Goal: Task Accomplishment & Management: Use online tool/utility

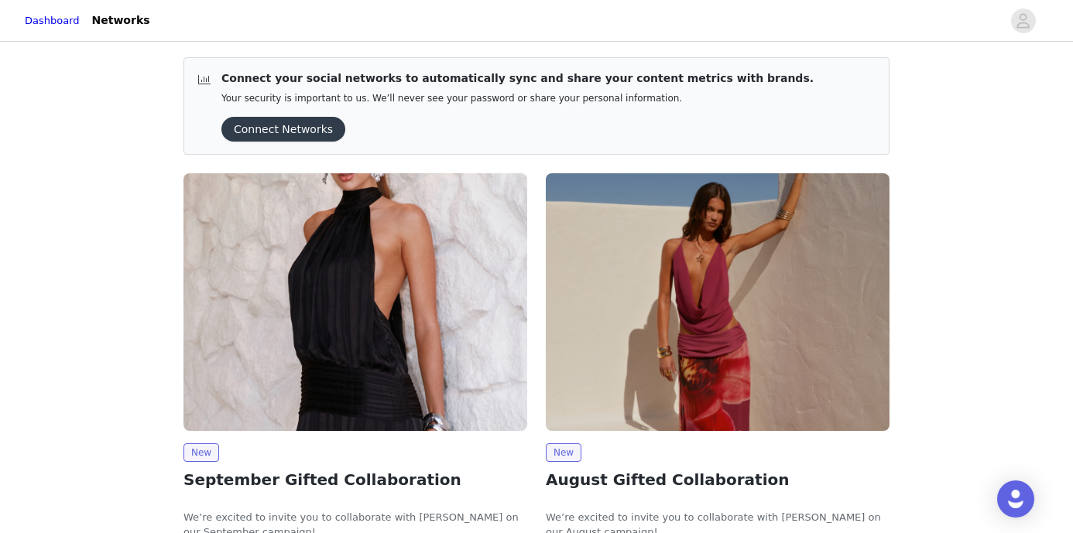
click at [411, 272] on img at bounding box center [355, 302] width 344 height 258
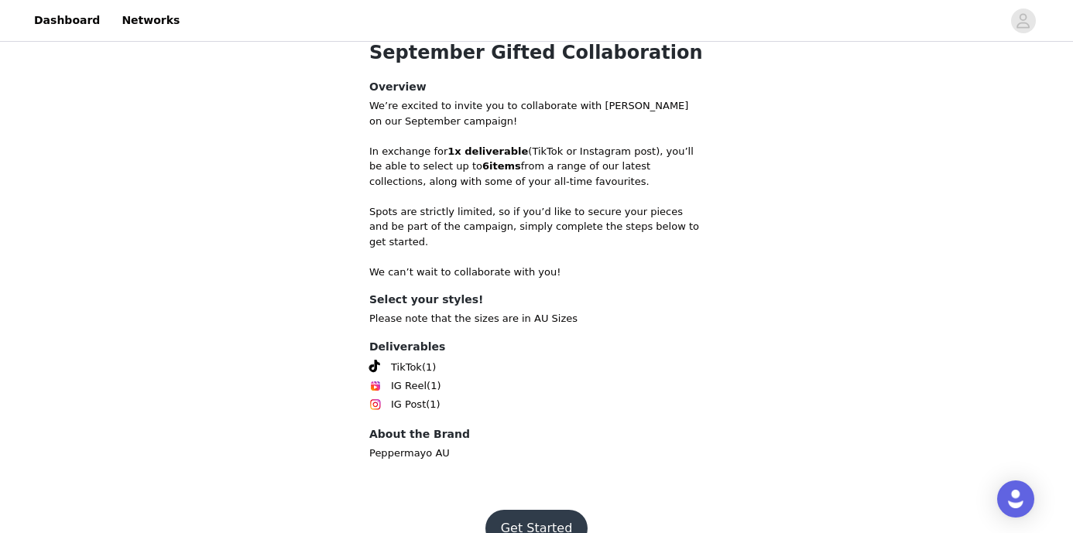
scroll to position [547, 0]
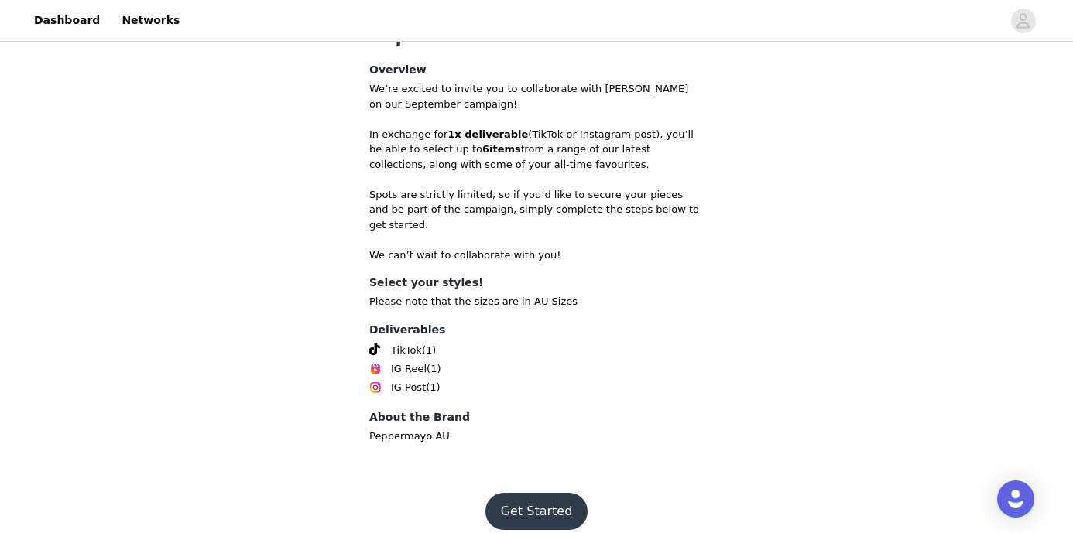
click at [553, 509] on button "Get Started" at bounding box center [536, 511] width 103 height 37
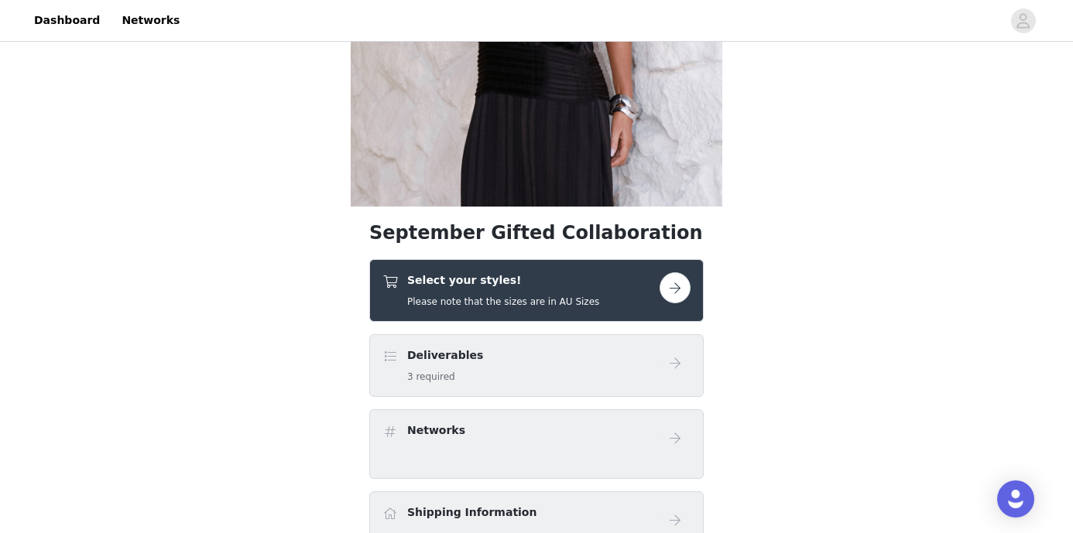
scroll to position [407, 0]
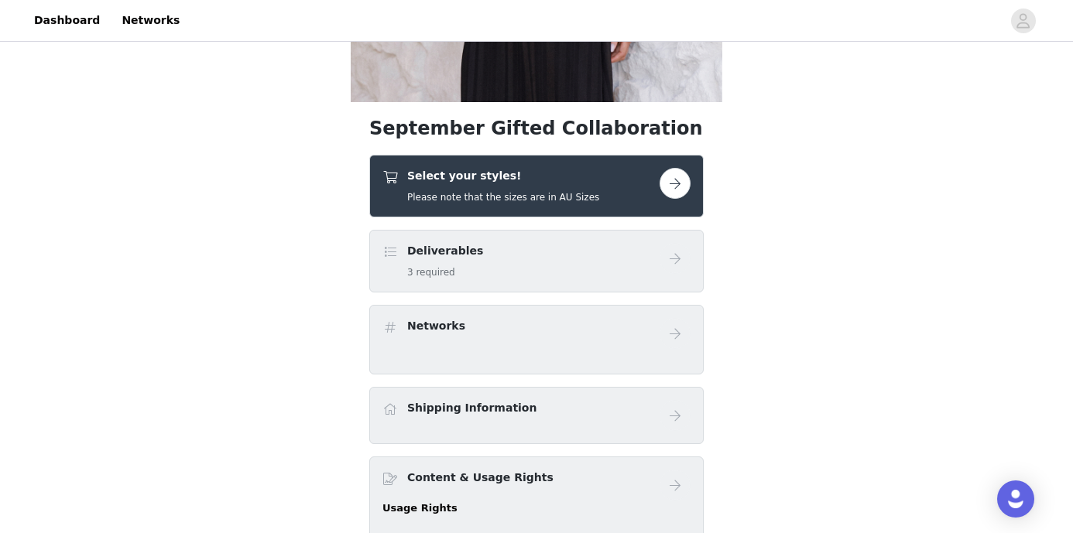
click at [676, 180] on button "button" at bounding box center [674, 183] width 31 height 31
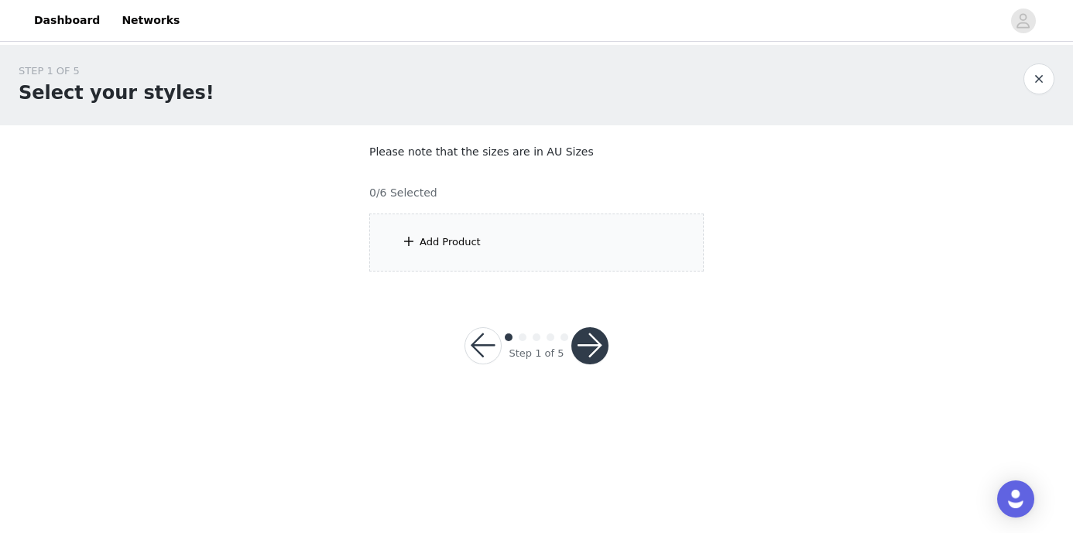
click at [516, 222] on div "Add Product" at bounding box center [536, 243] width 334 height 58
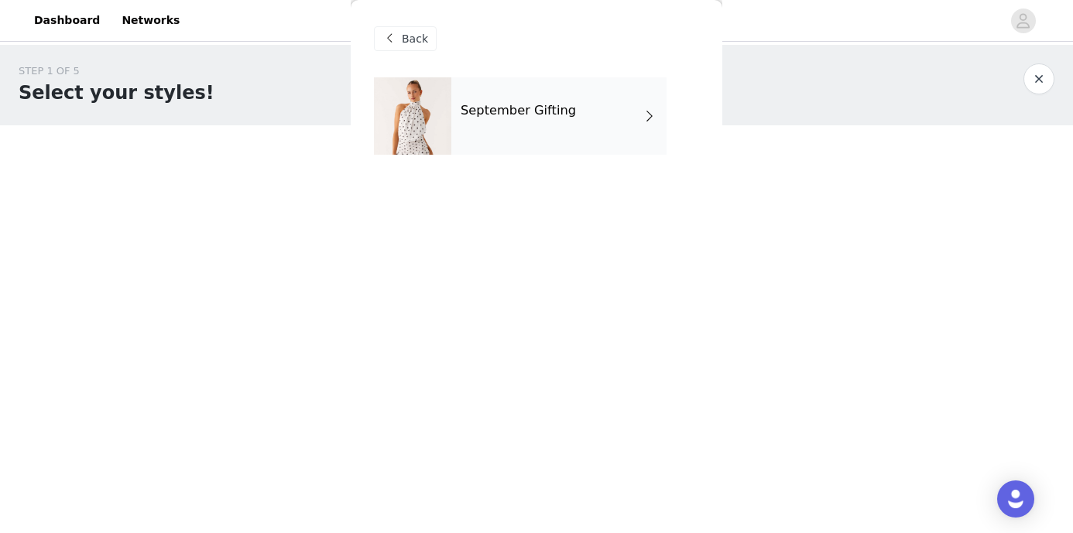
click at [529, 114] on h4 "September Gifting" at bounding box center [518, 111] width 115 height 14
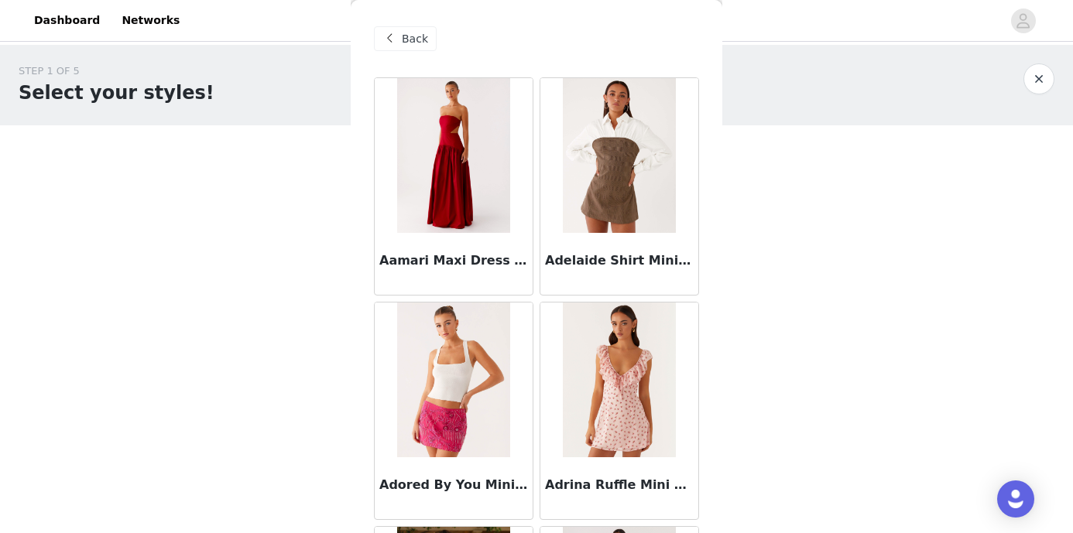
click at [607, 181] on img at bounding box center [619, 155] width 112 height 155
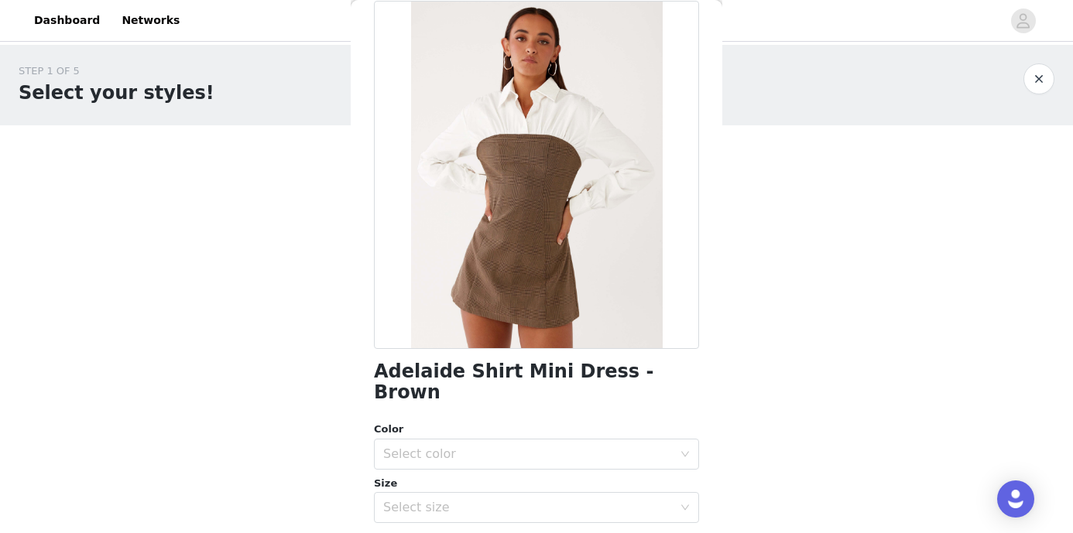
scroll to position [80, 0]
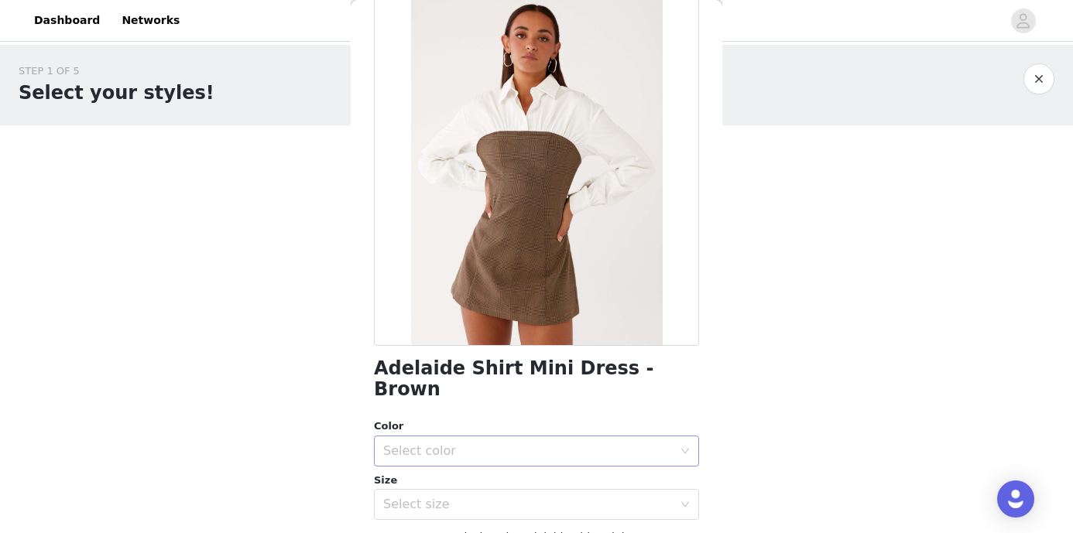
click at [682, 447] on icon "icon: down" at bounding box center [684, 451] width 9 height 9
click at [285, 389] on div "STEP 1 OF 5 Select your styles! Please note that the sizes are in AU Sizes 0/6 …" at bounding box center [536, 223] width 1073 height 357
click at [451, 493] on div "Select size" at bounding box center [531, 504] width 296 height 29
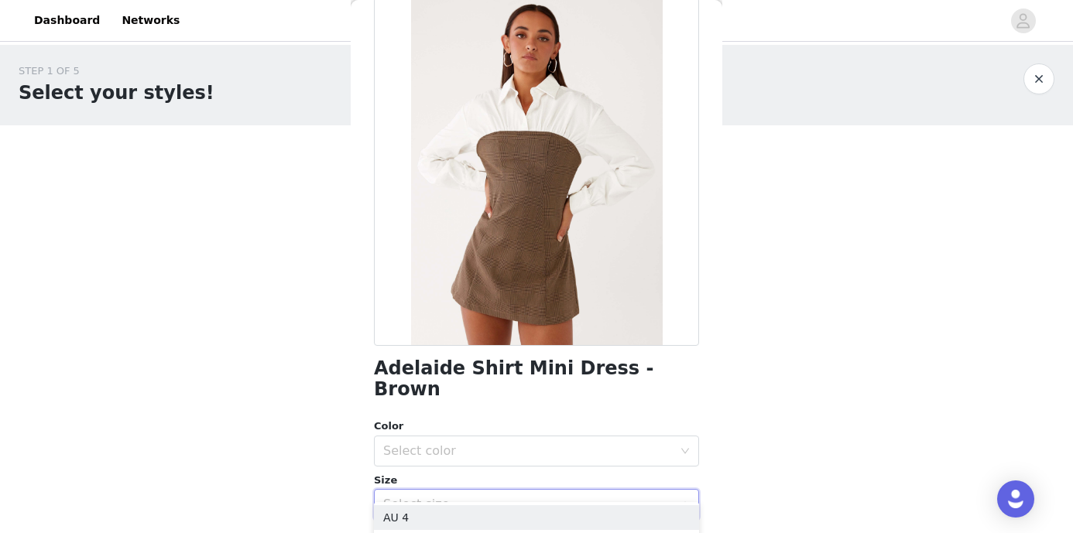
click at [316, 448] on body "Dashboard Networks STEP 1 OF 5 Select your styles! Please note that the sizes a…" at bounding box center [536, 266] width 1073 height 533
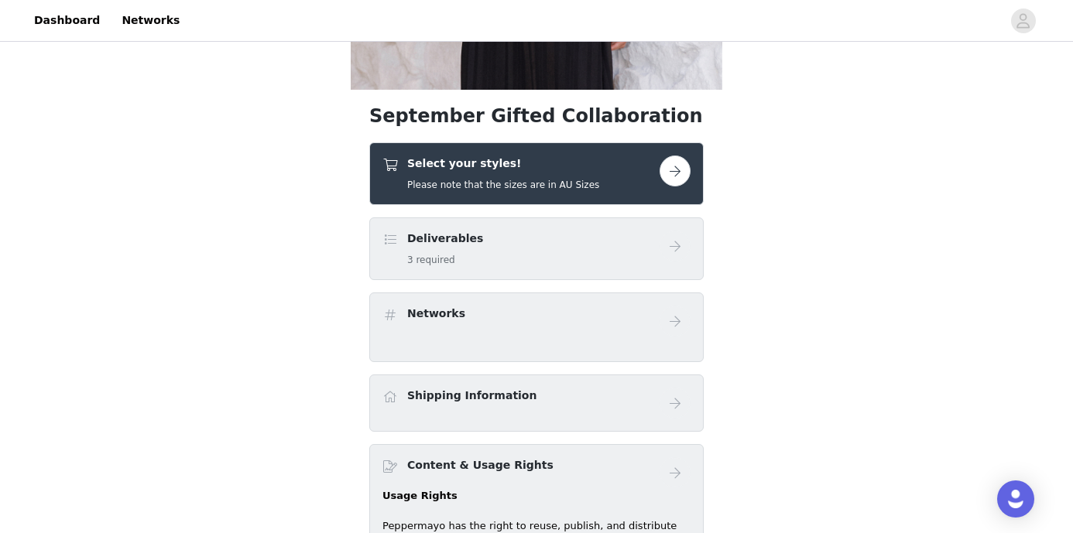
scroll to position [430, 0]
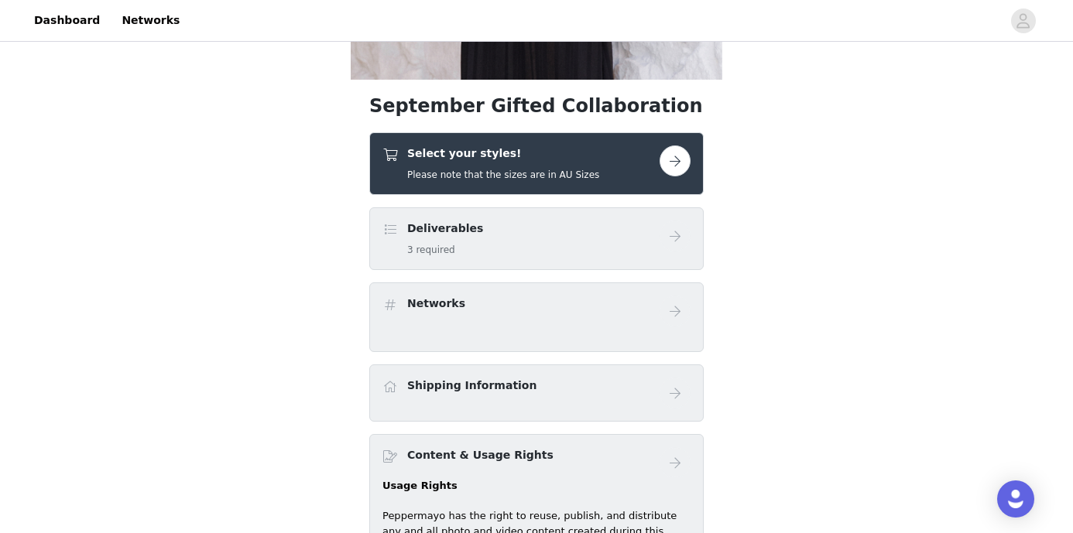
click at [676, 159] on button "button" at bounding box center [674, 161] width 31 height 31
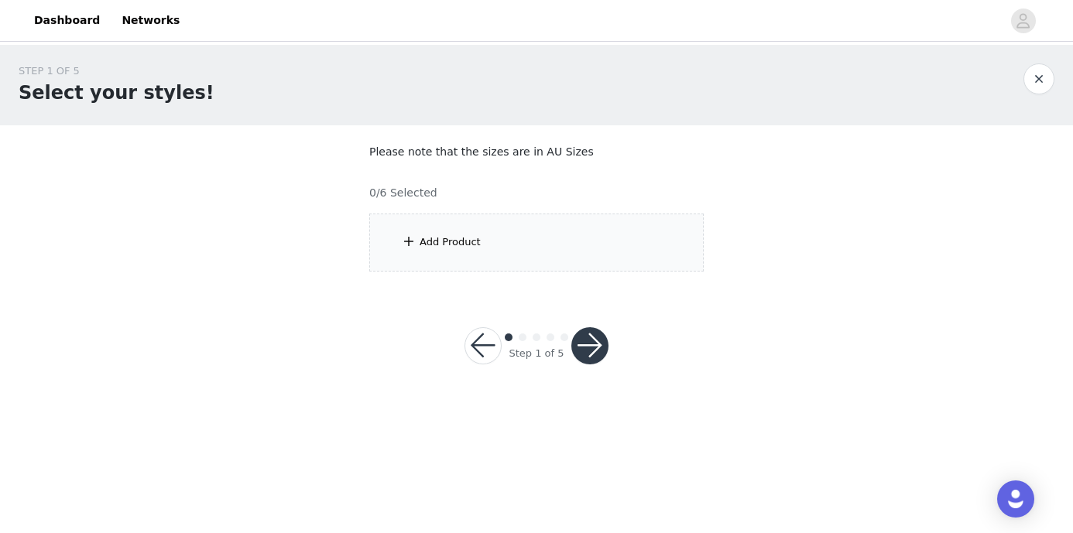
click at [596, 245] on div "Add Product" at bounding box center [536, 243] width 334 height 58
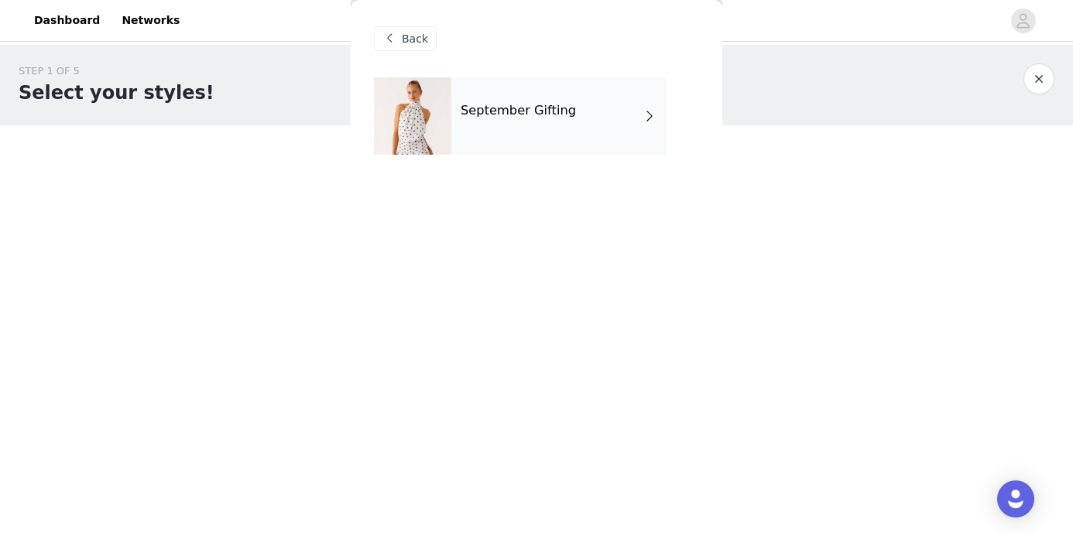
click at [591, 143] on div "September Gifting" at bounding box center [558, 115] width 215 height 77
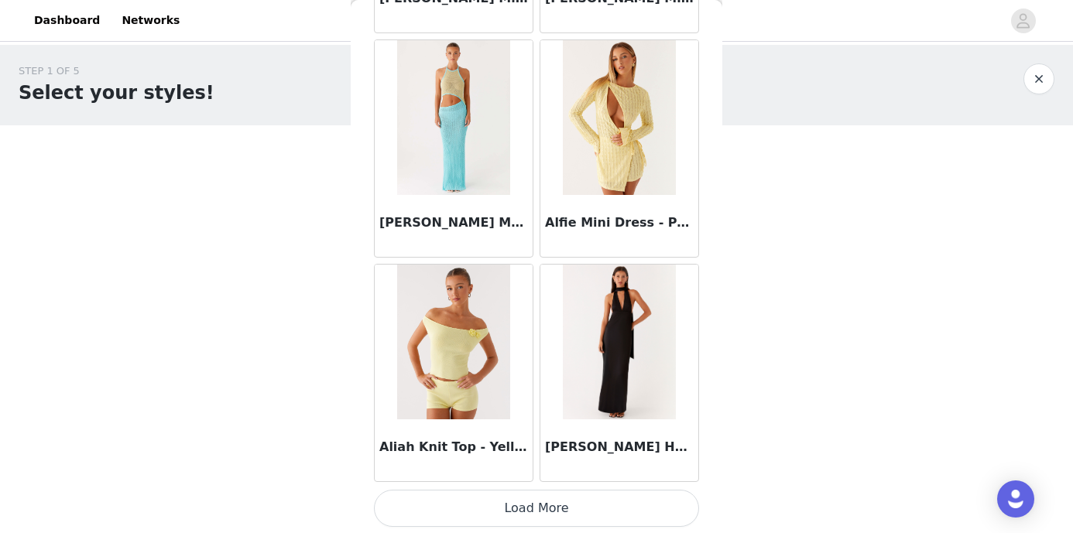
scroll to position [1835, 0]
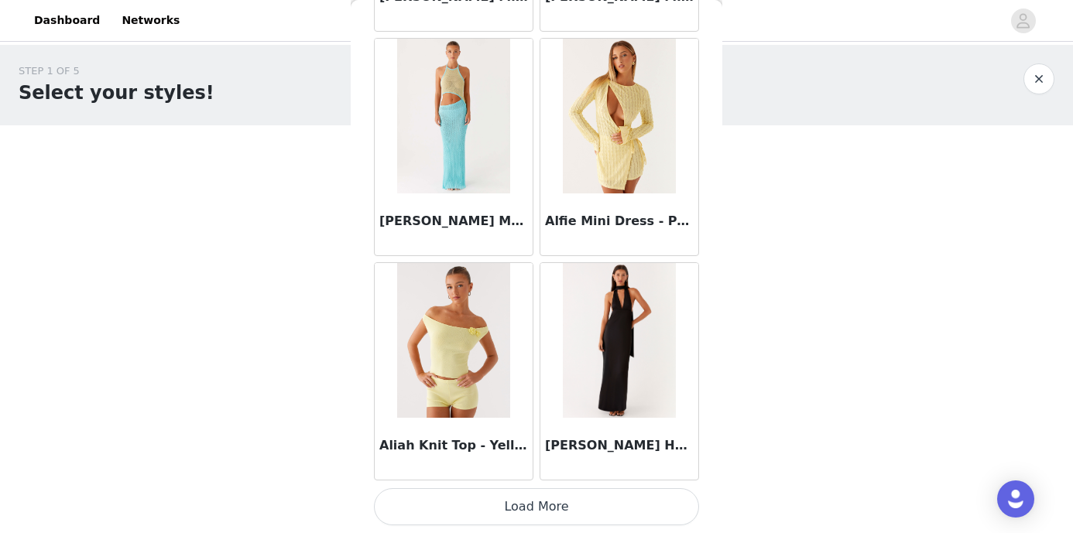
click at [553, 509] on button "Load More" at bounding box center [536, 506] width 325 height 37
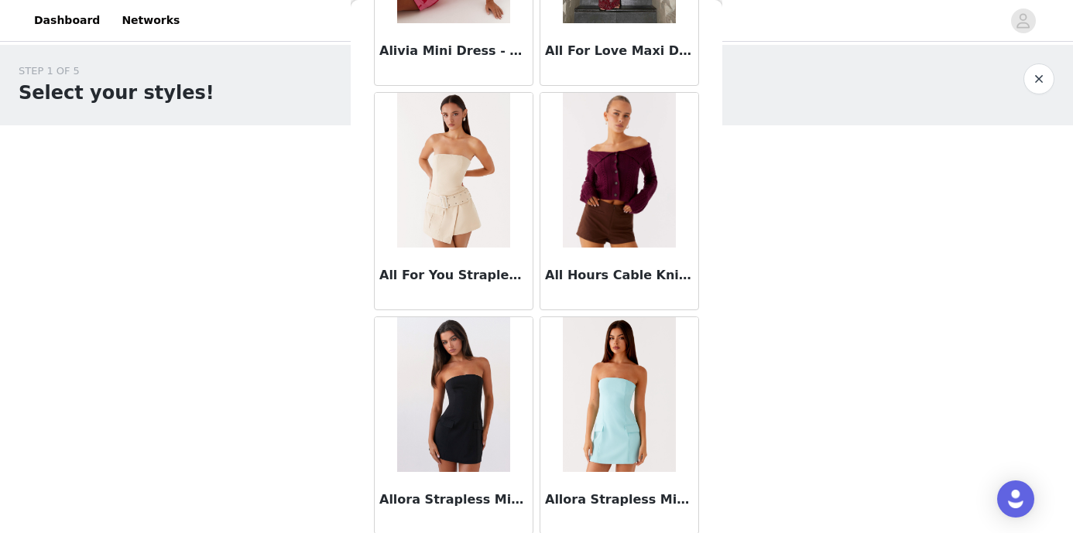
scroll to position [3129, 0]
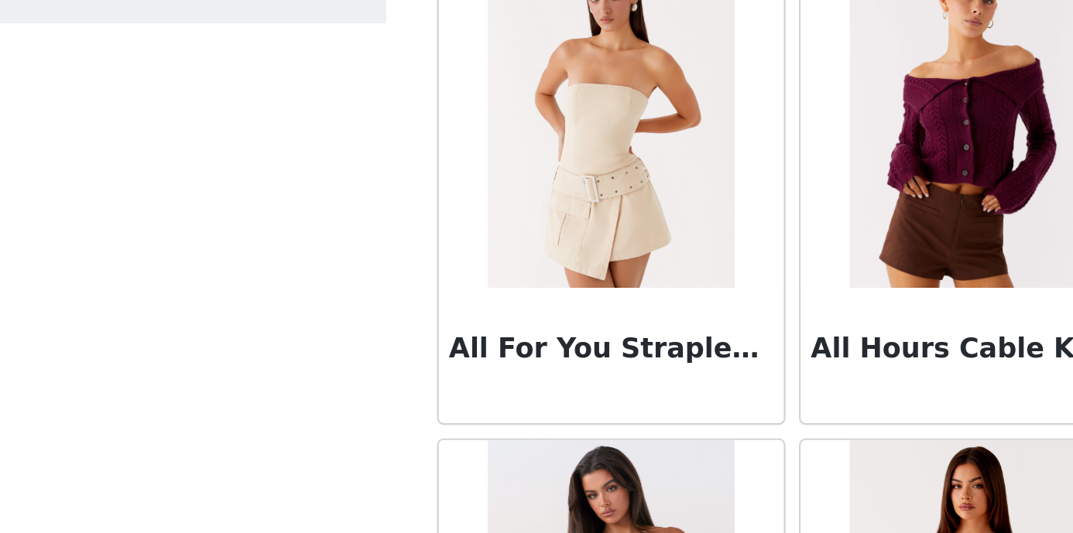
click at [317, 214] on div "STEP 1 OF 5 Select your styles! Please note that the sizes are in AU Sizes 0/6 …" at bounding box center [536, 167] width 1073 height 245
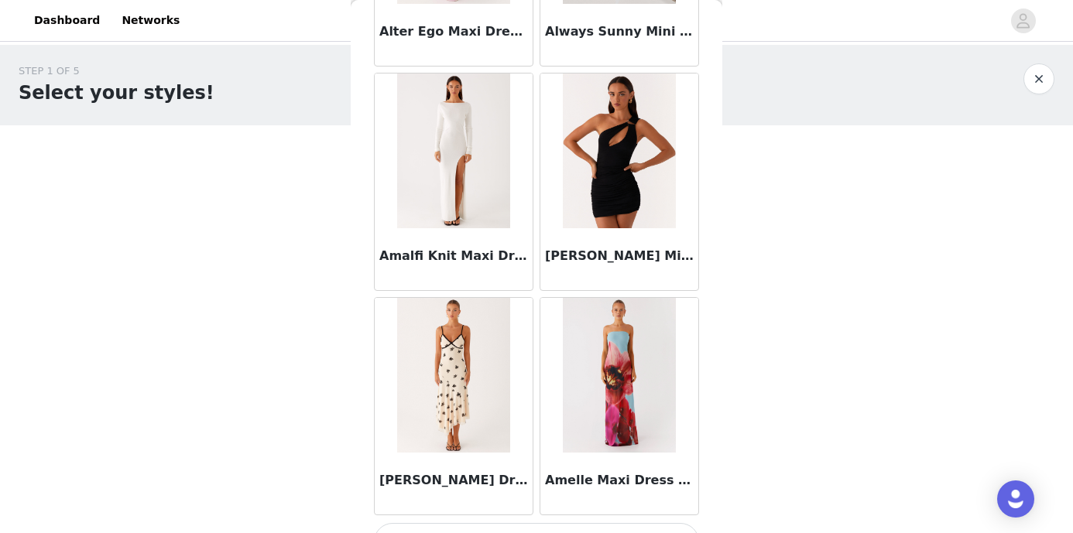
scroll to position [4080, 0]
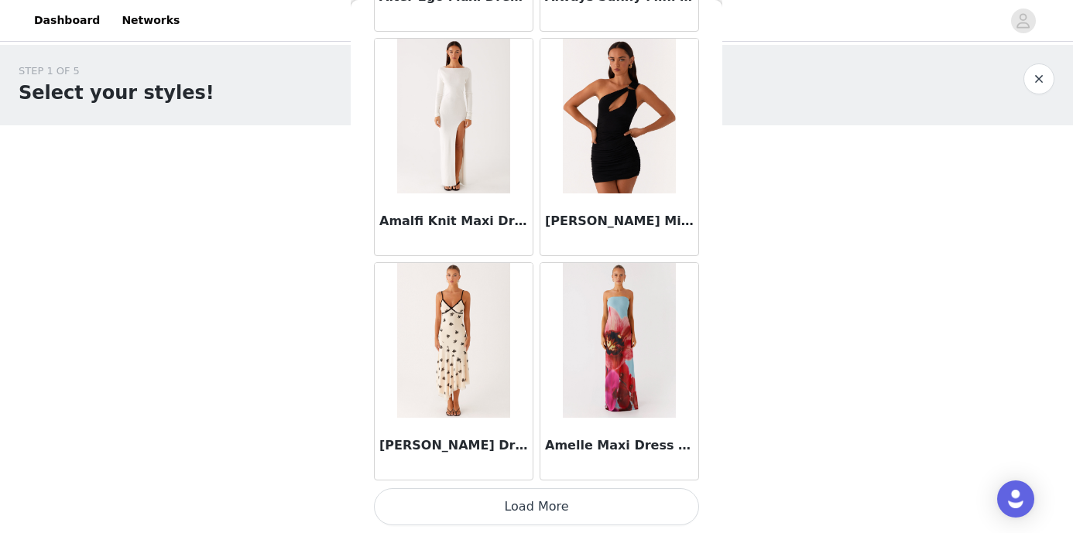
click at [548, 502] on button "Load More" at bounding box center [536, 506] width 325 height 37
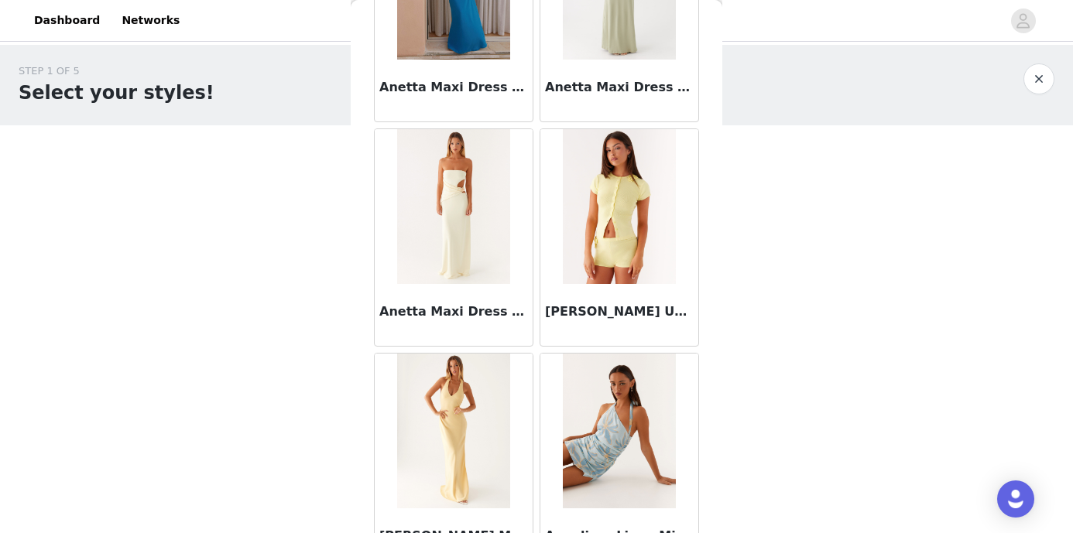
scroll to position [6325, 0]
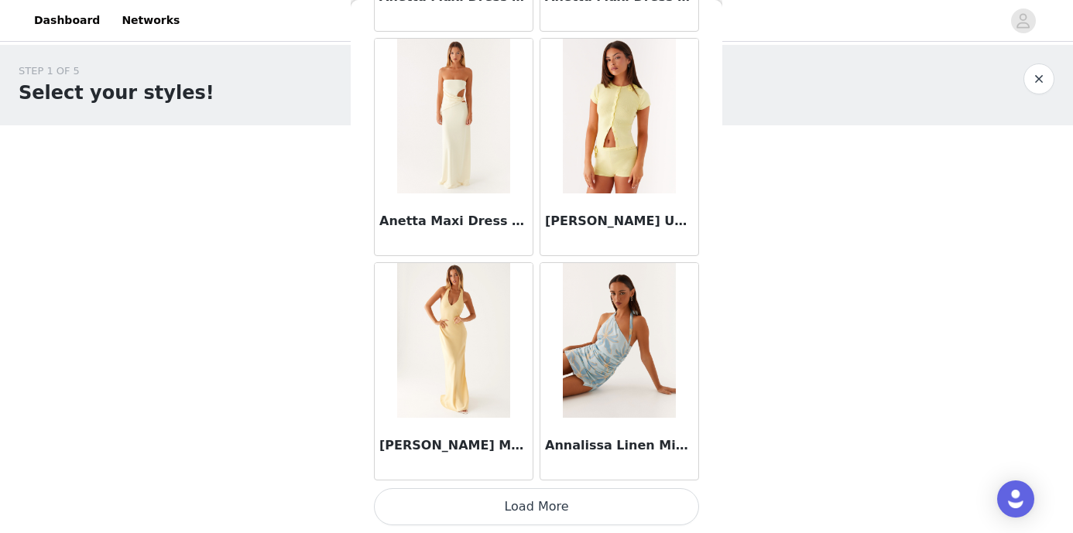
click at [543, 505] on button "Load More" at bounding box center [536, 506] width 325 height 37
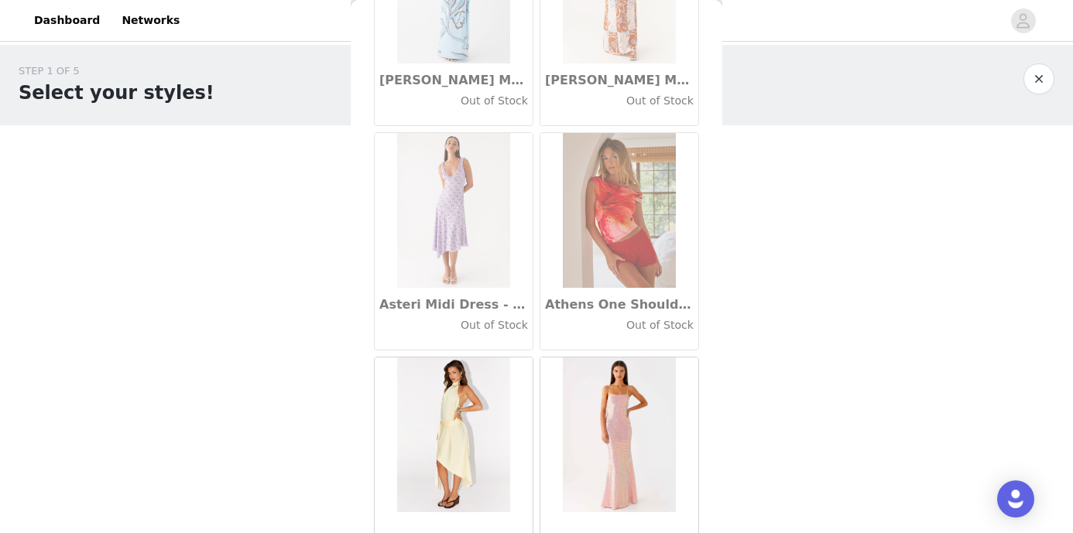
scroll to position [8569, 0]
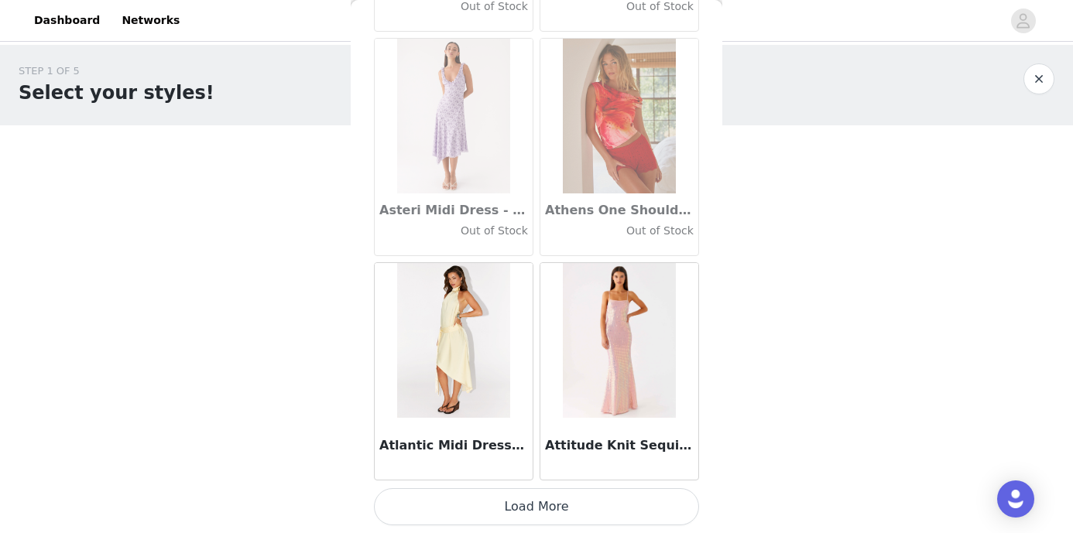
click at [495, 498] on button "Load More" at bounding box center [536, 506] width 325 height 37
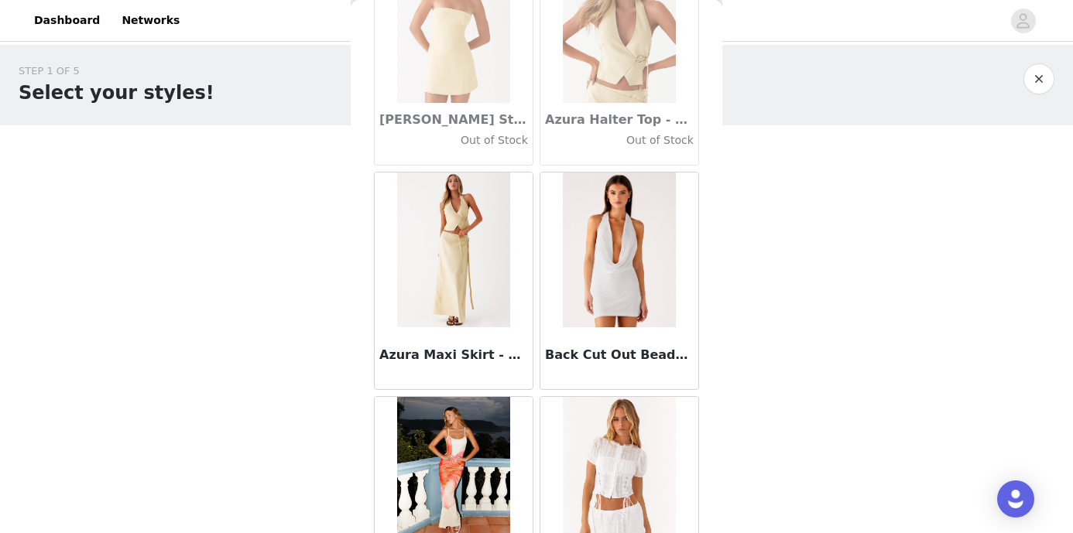
scroll to position [10814, 0]
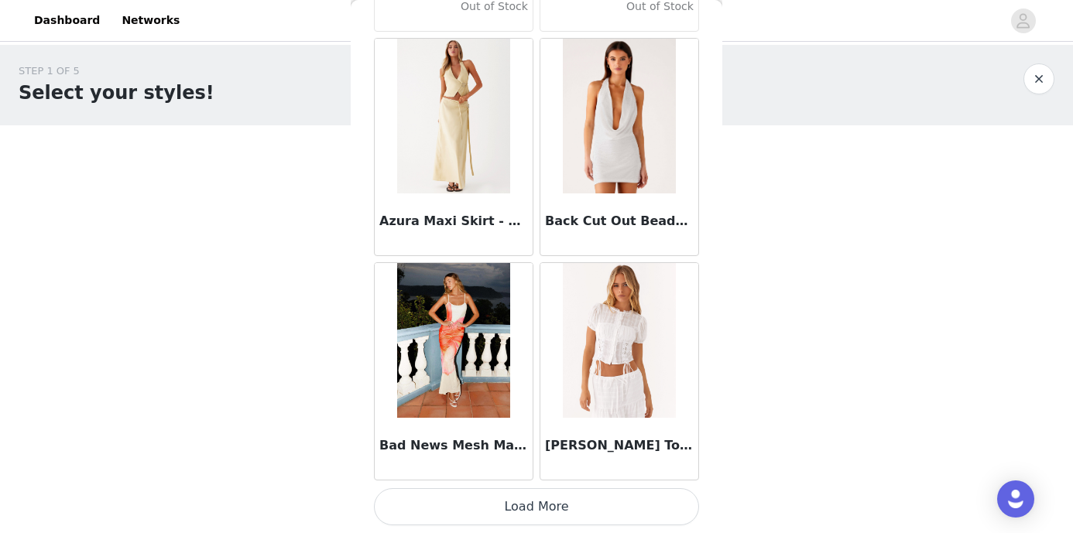
click at [552, 502] on button "Load More" at bounding box center [536, 506] width 325 height 37
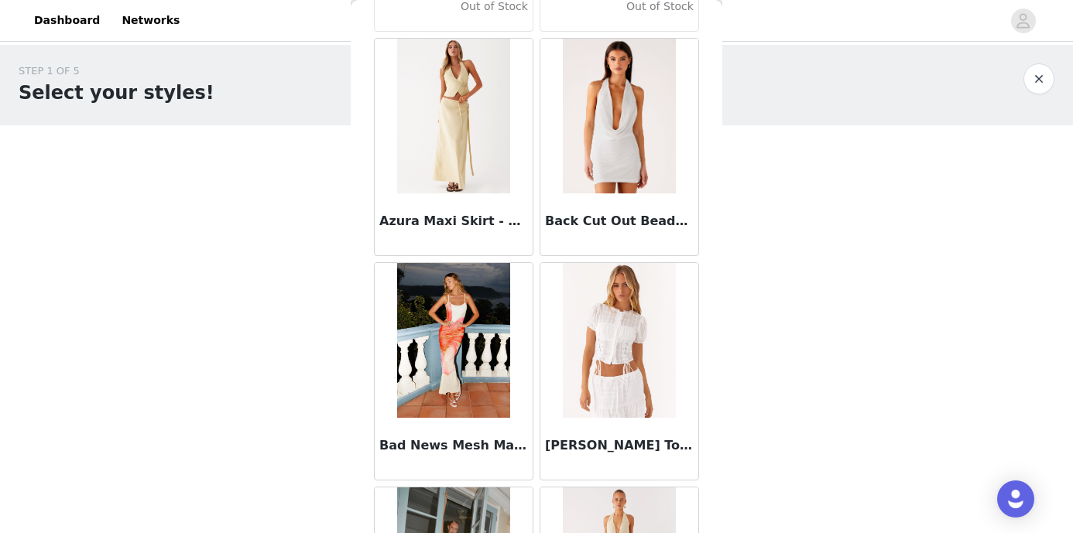
click at [311, 440] on body "Dashboard Networks STEP 1 OF 5 Select your styles! Please note that the sizes a…" at bounding box center [536, 266] width 1073 height 533
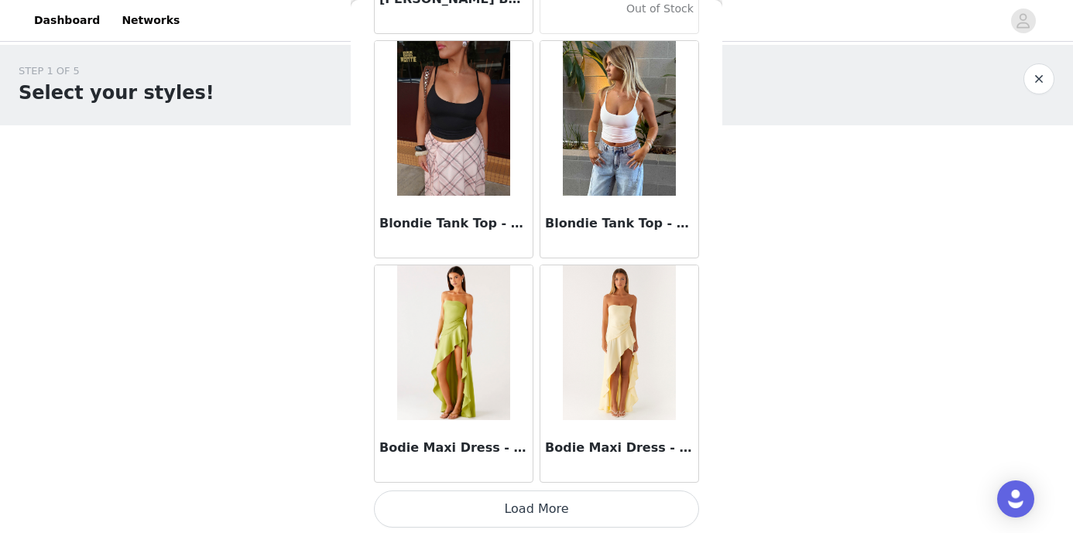
scroll to position [13059, 0]
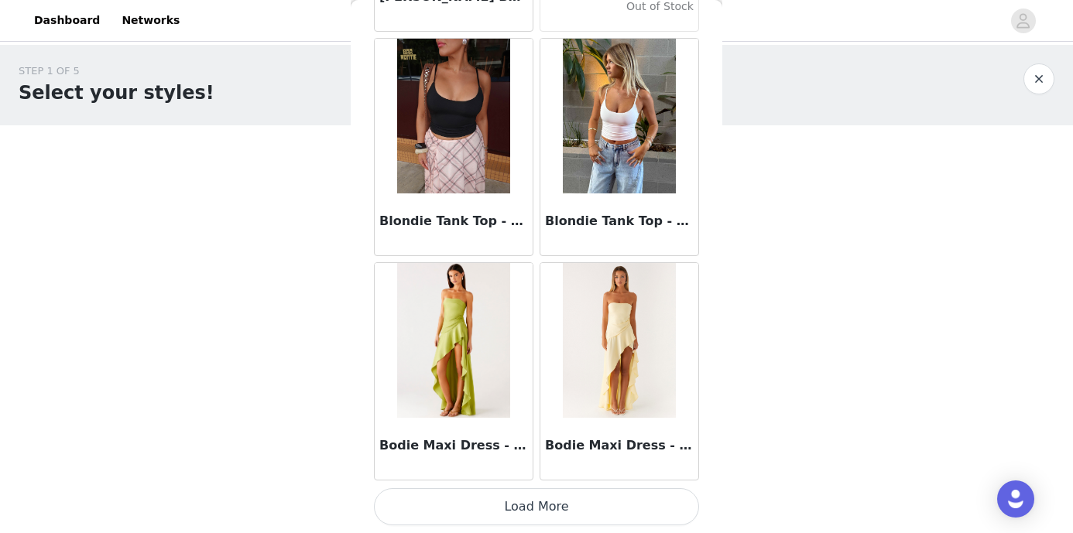
click at [491, 511] on button "Load More" at bounding box center [536, 506] width 325 height 37
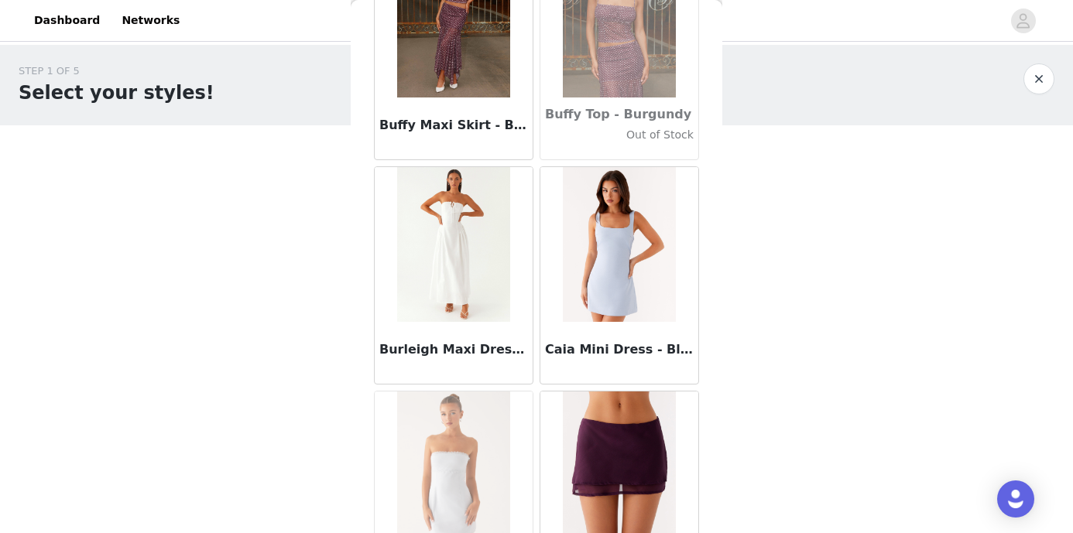
scroll to position [15303, 0]
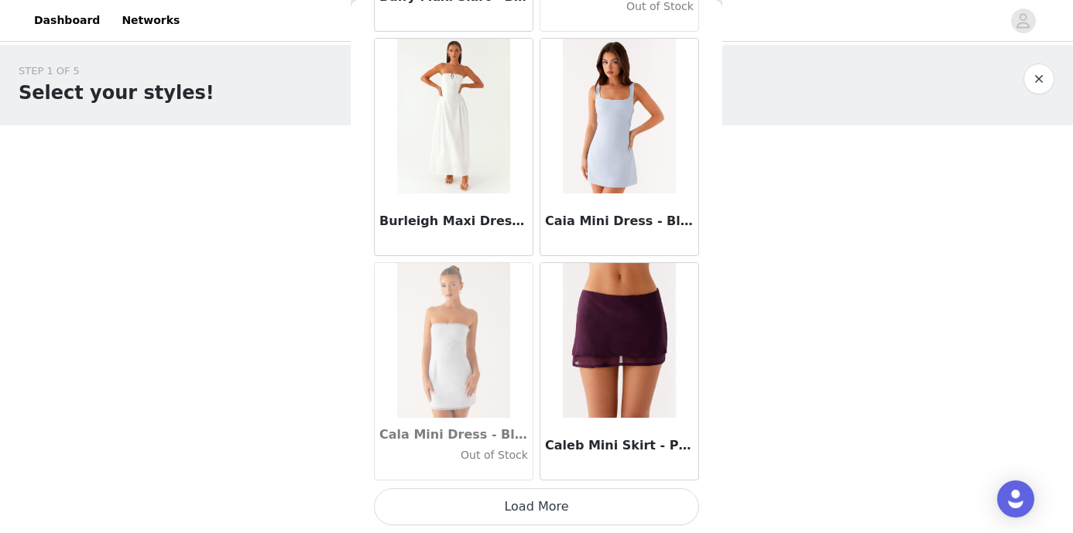
click at [481, 505] on button "Load More" at bounding box center [536, 506] width 325 height 37
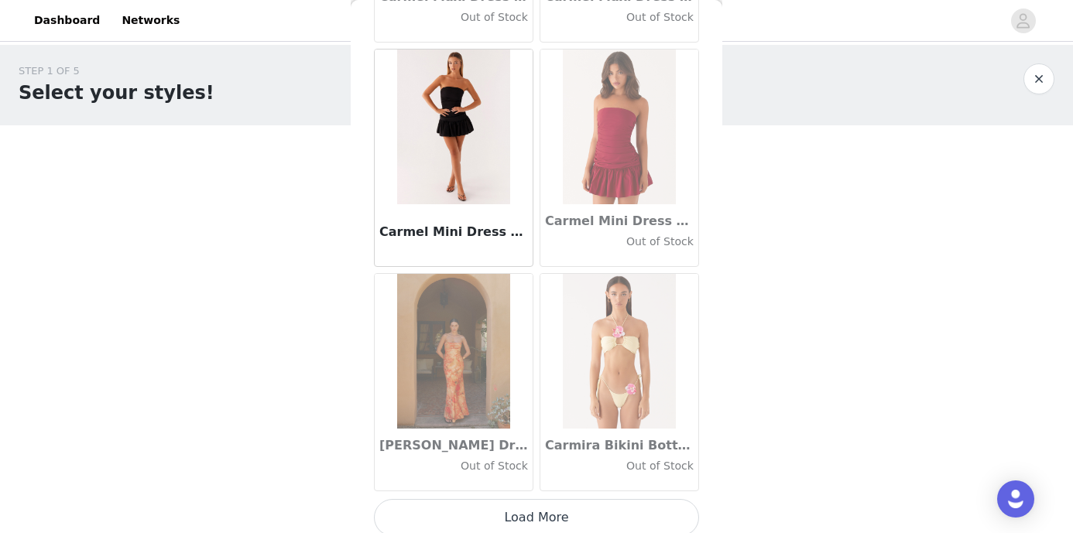
scroll to position [17548, 0]
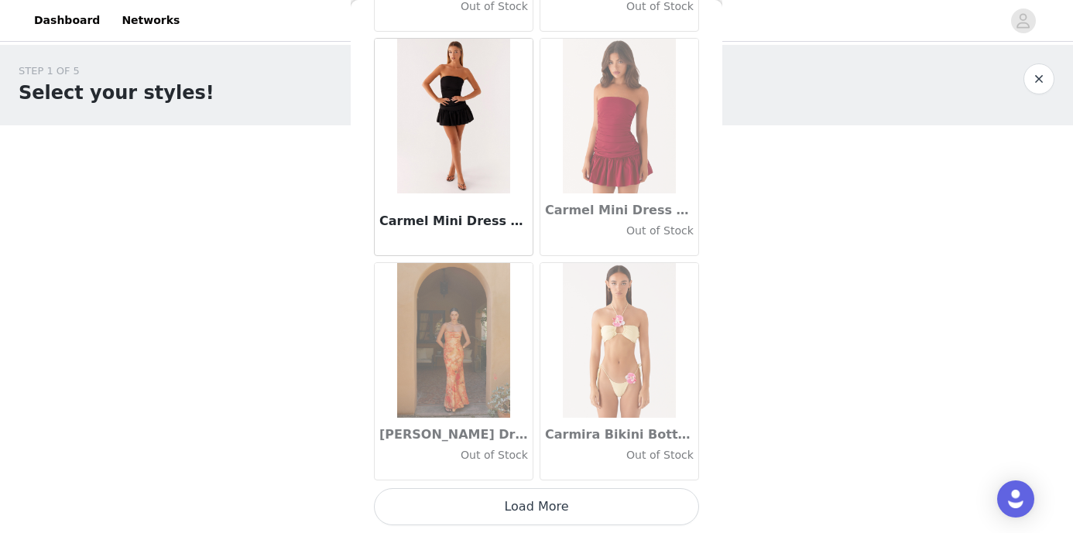
click at [492, 497] on button "Load More" at bounding box center [536, 506] width 325 height 37
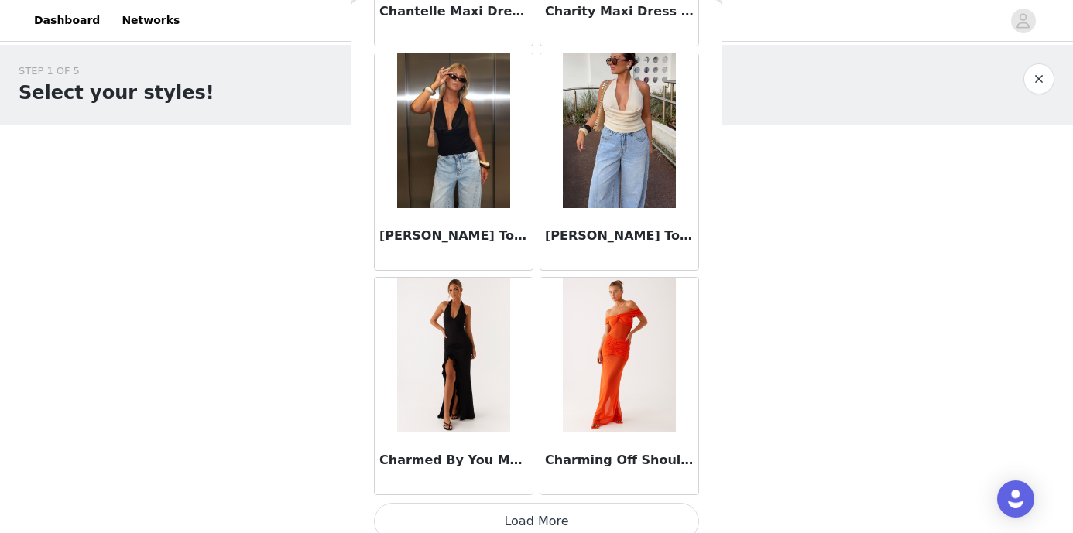
scroll to position [19793, 0]
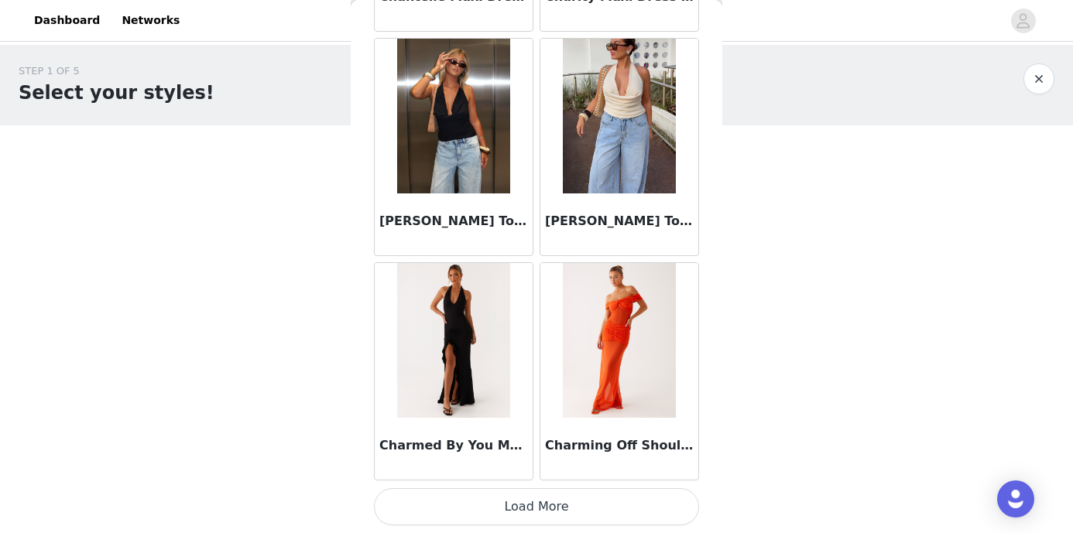
click at [481, 511] on button "Load More" at bounding box center [536, 506] width 325 height 37
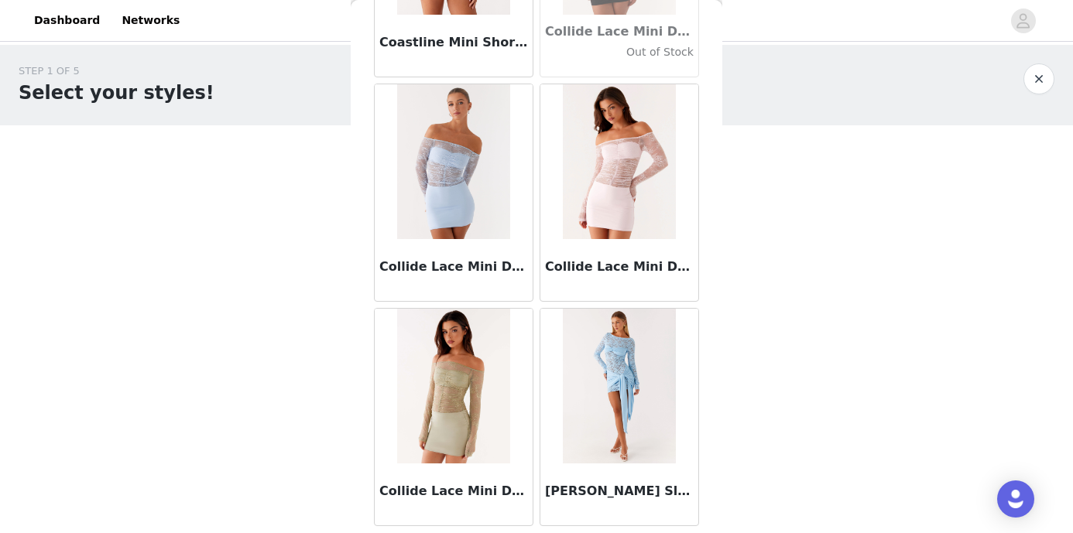
scroll to position [22037, 0]
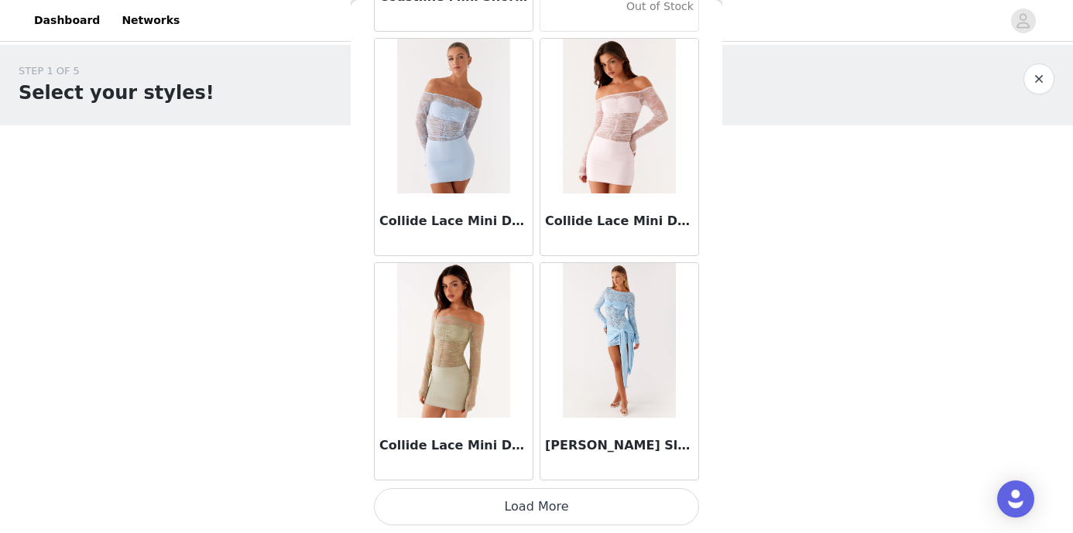
click at [461, 509] on button "Load More" at bounding box center [536, 506] width 325 height 37
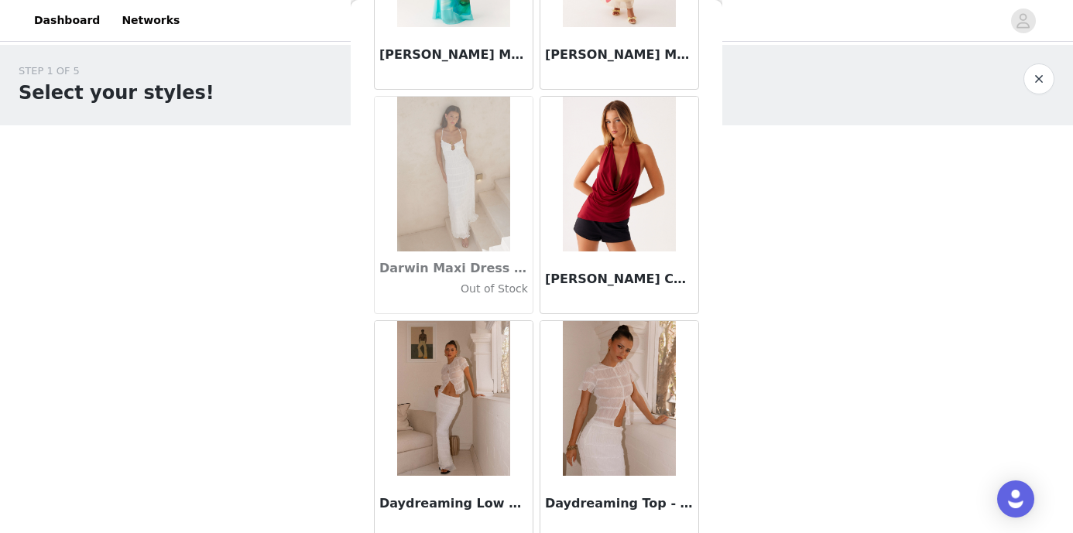
scroll to position [24282, 0]
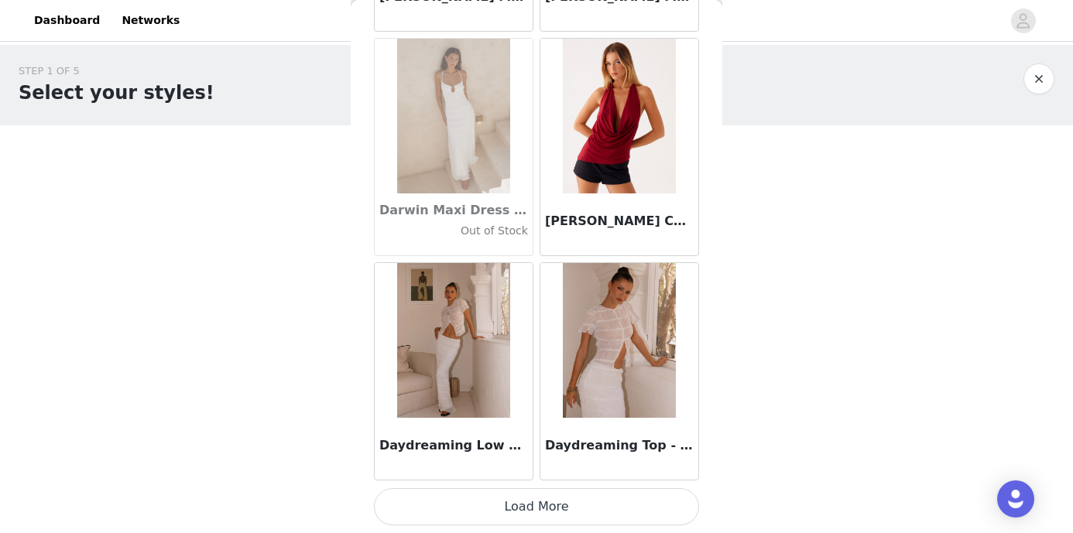
click at [522, 493] on button "Load More" at bounding box center [536, 506] width 325 height 37
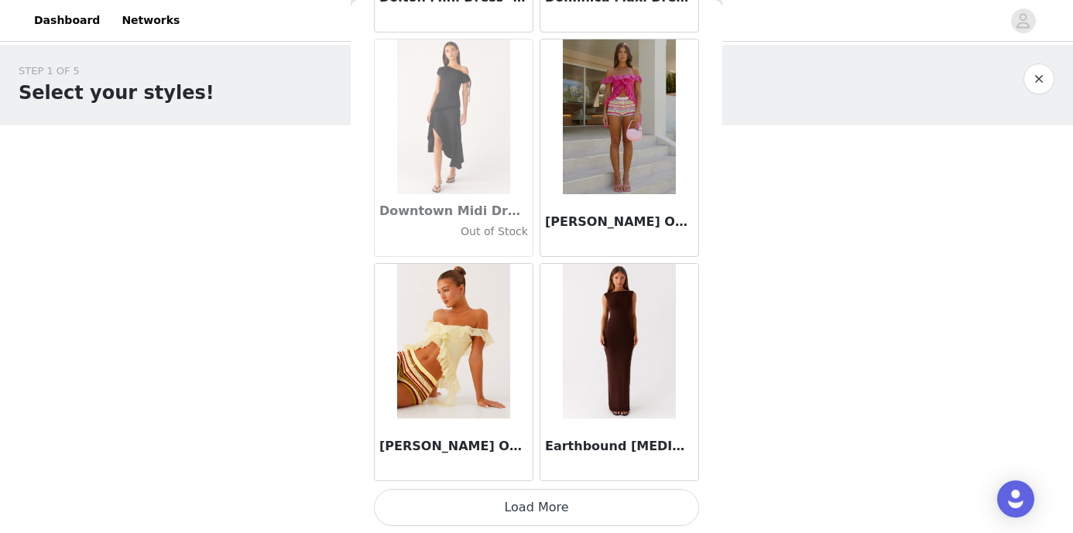
scroll to position [26527, 0]
click at [552, 509] on button "Load More" at bounding box center [536, 506] width 325 height 37
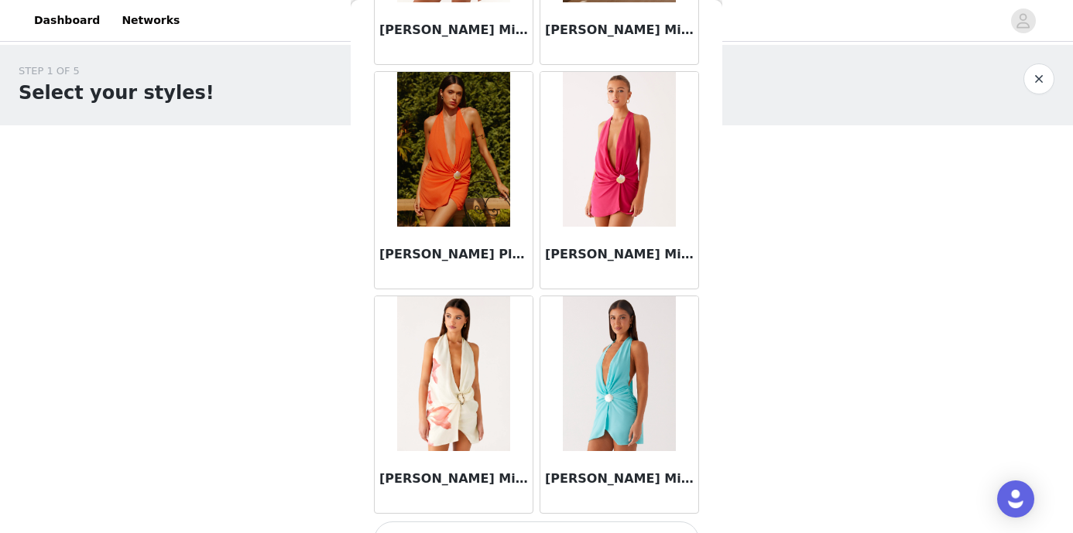
scroll to position [28771, 0]
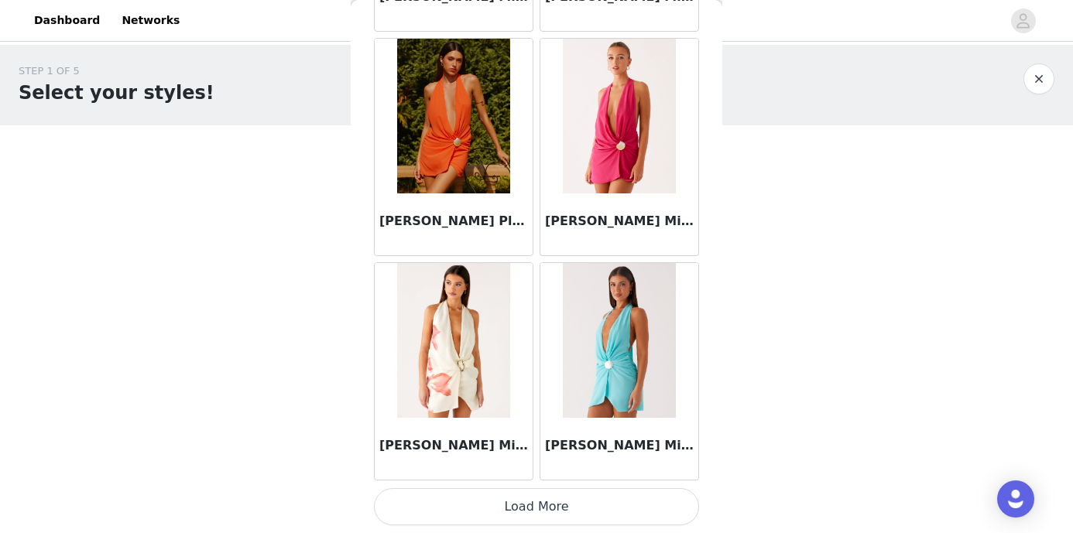
click at [557, 500] on button "Load More" at bounding box center [536, 506] width 325 height 37
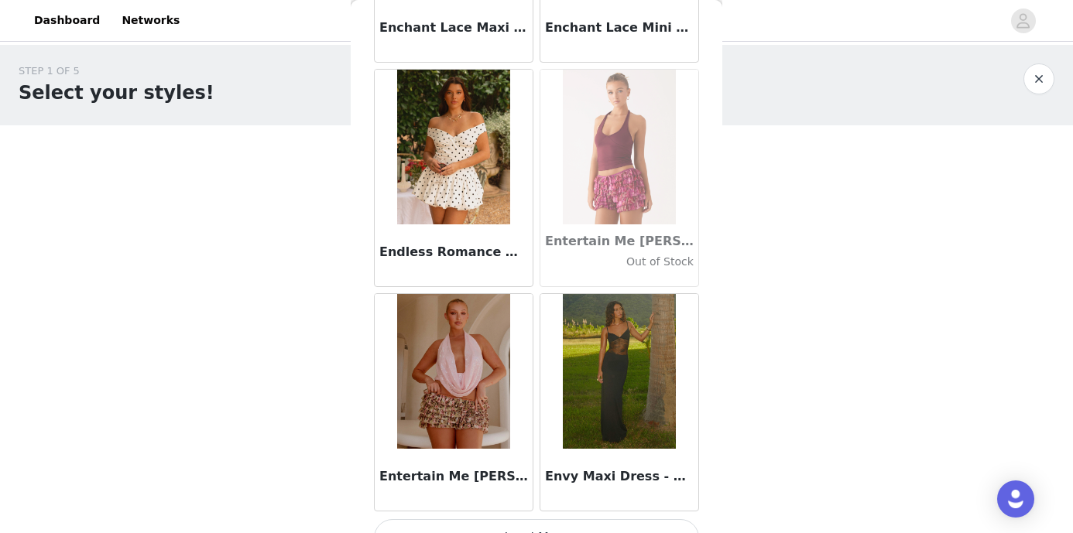
scroll to position [31016, 0]
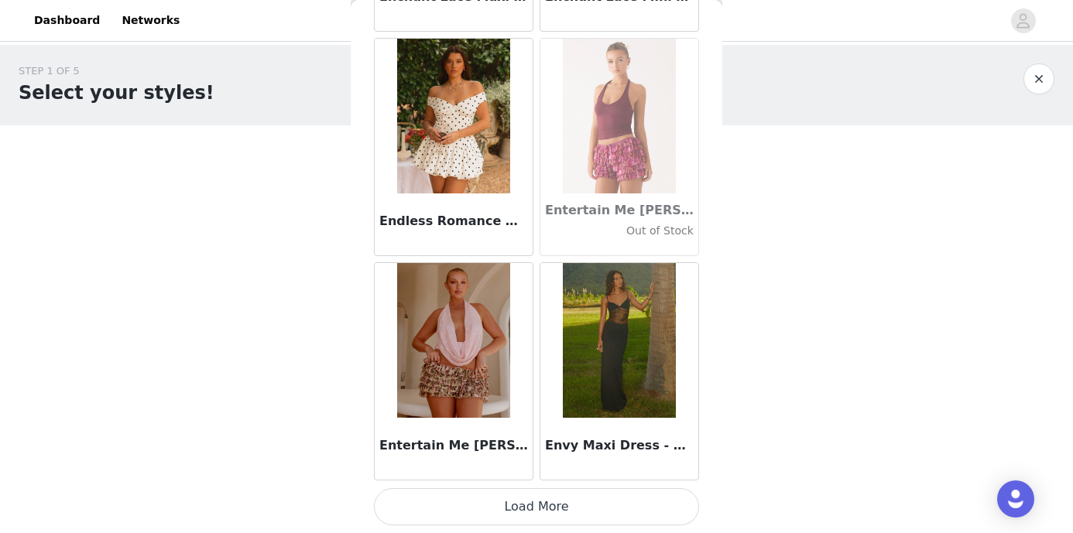
click at [538, 512] on button "Load More" at bounding box center [536, 506] width 325 height 37
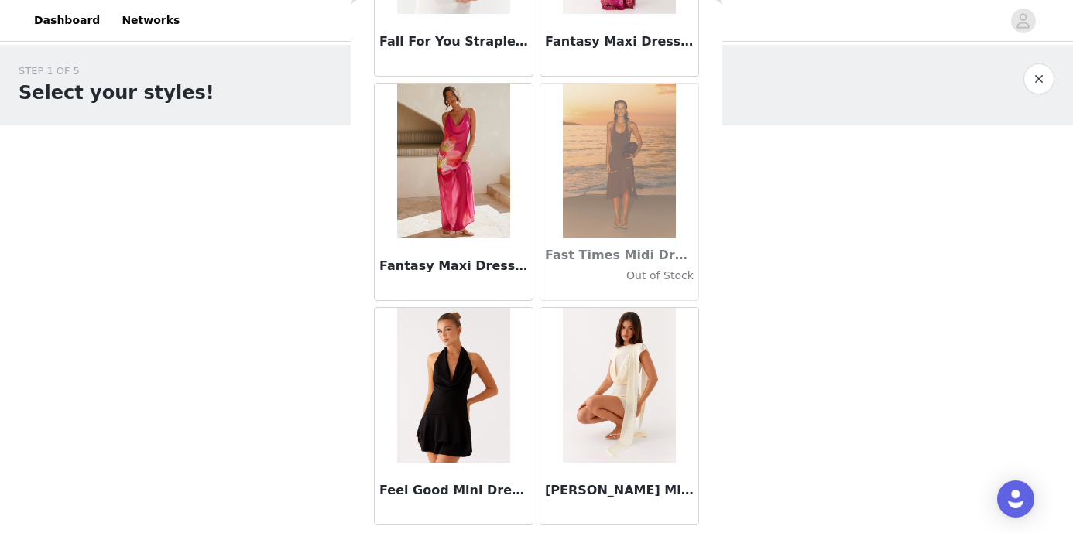
scroll to position [33261, 0]
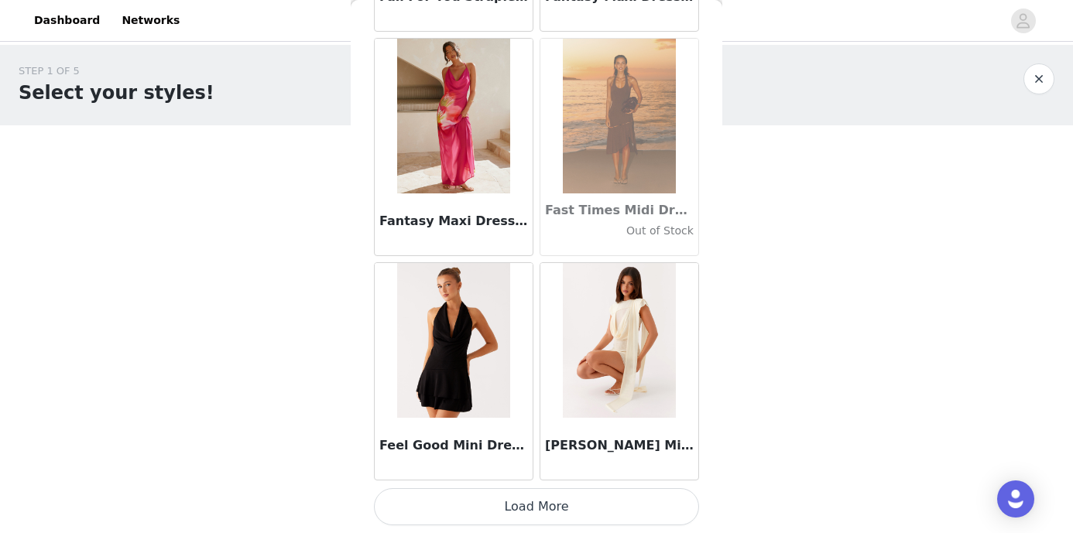
click at [538, 511] on button "Load More" at bounding box center [536, 506] width 325 height 37
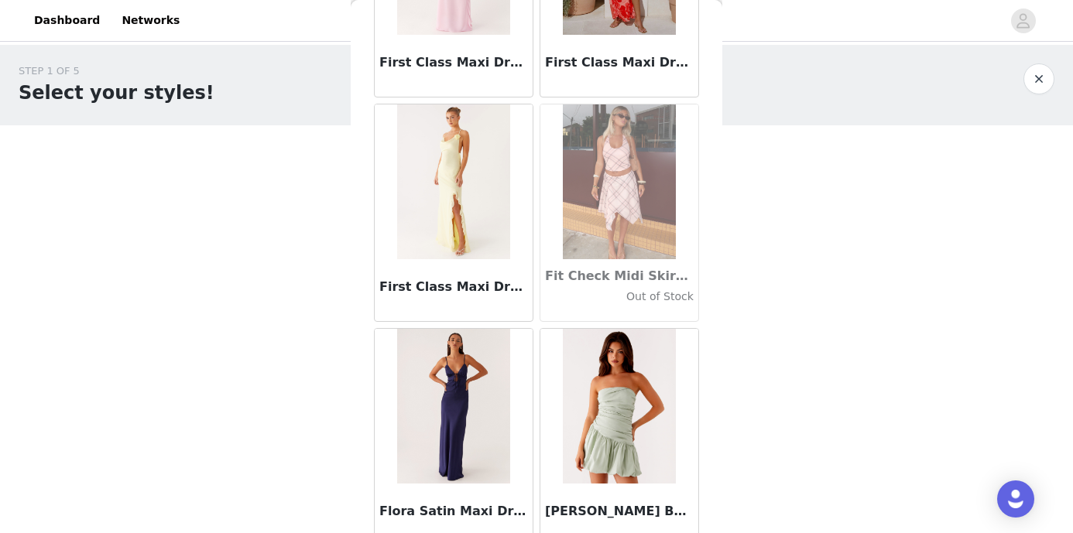
scroll to position [35505, 0]
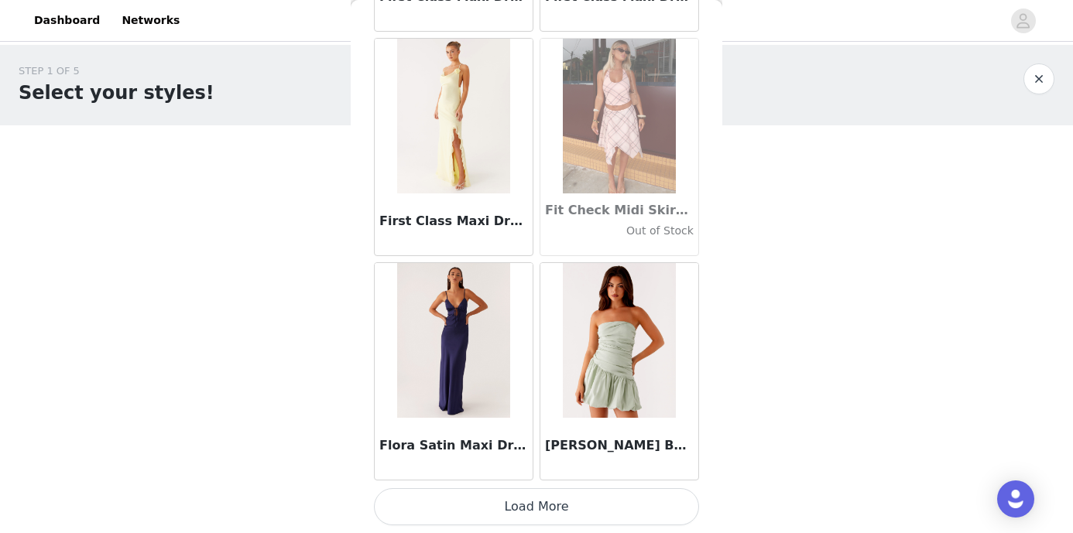
click at [536, 511] on button "Load More" at bounding box center [536, 506] width 325 height 37
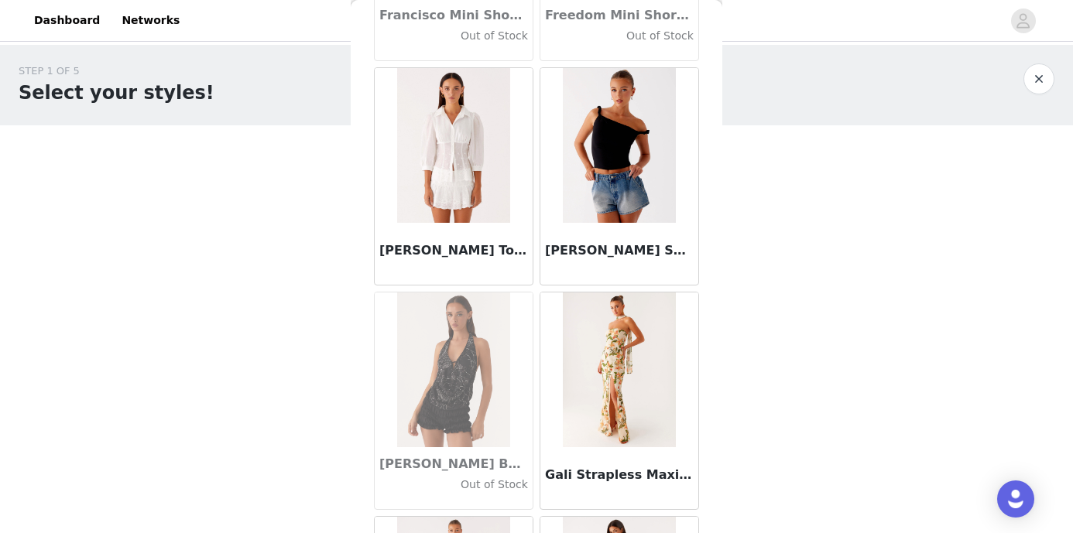
scroll to position [36631, 0]
